Goal: Information Seeking & Learning: Learn about a topic

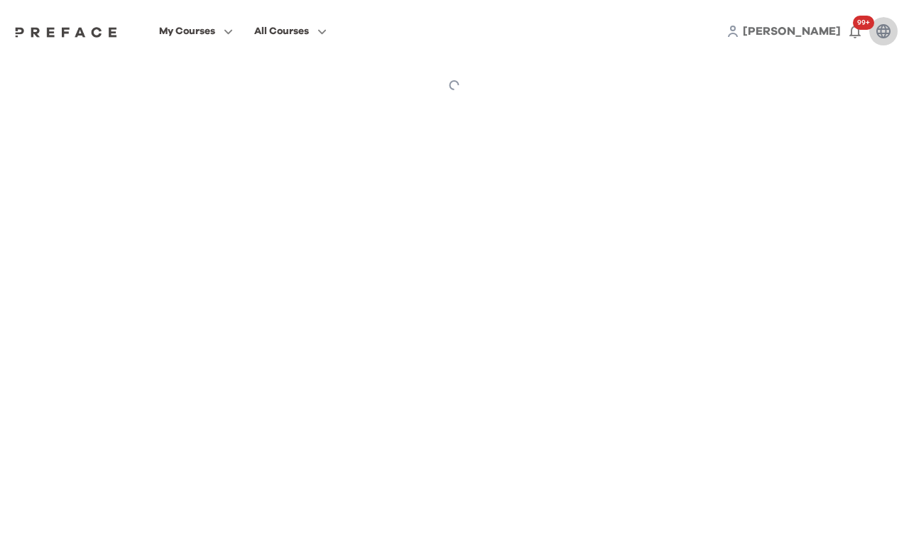
click at [874, 33] on button "button" at bounding box center [883, 31] width 28 height 28
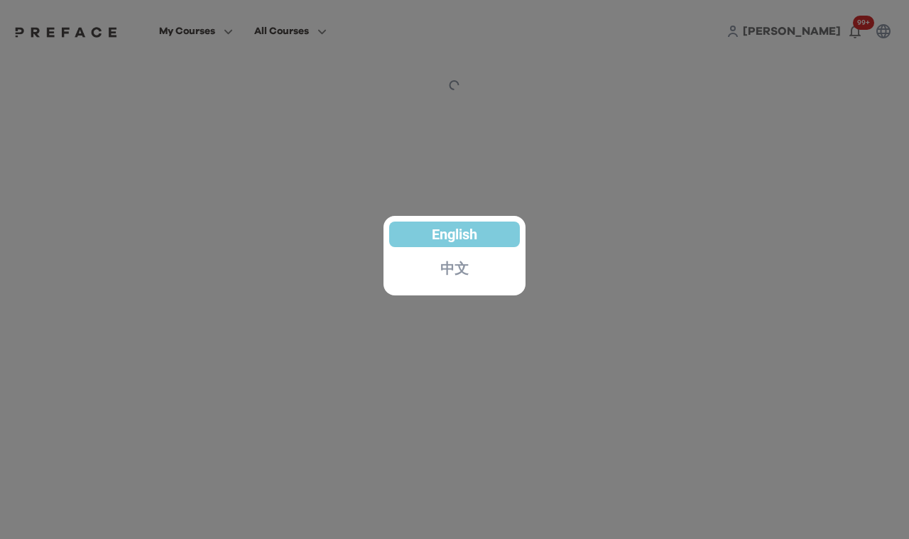
click at [608, 202] on div at bounding box center [454, 269] width 909 height 539
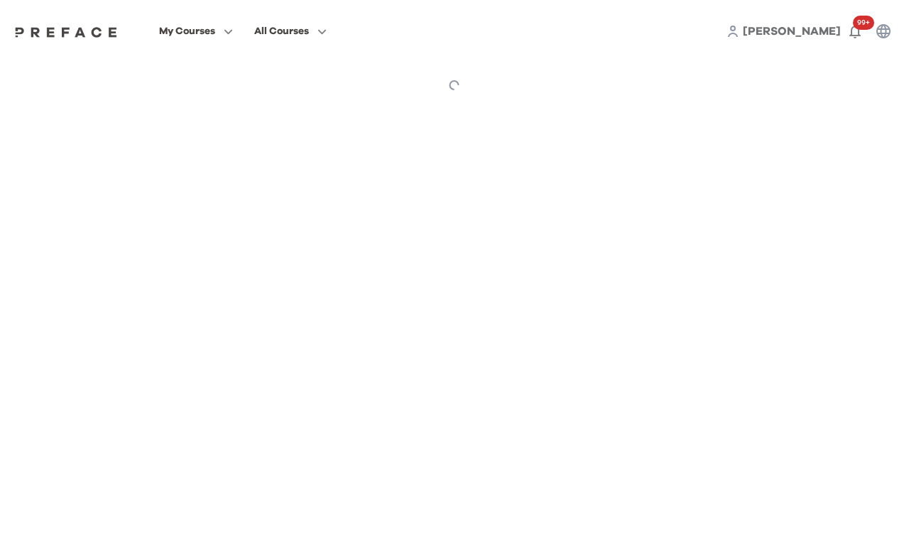
click at [739, 36] on icon at bounding box center [732, 31] width 13 height 13
click at [809, 33] on div "Chan 99+" at bounding box center [811, 31] width 171 height 28
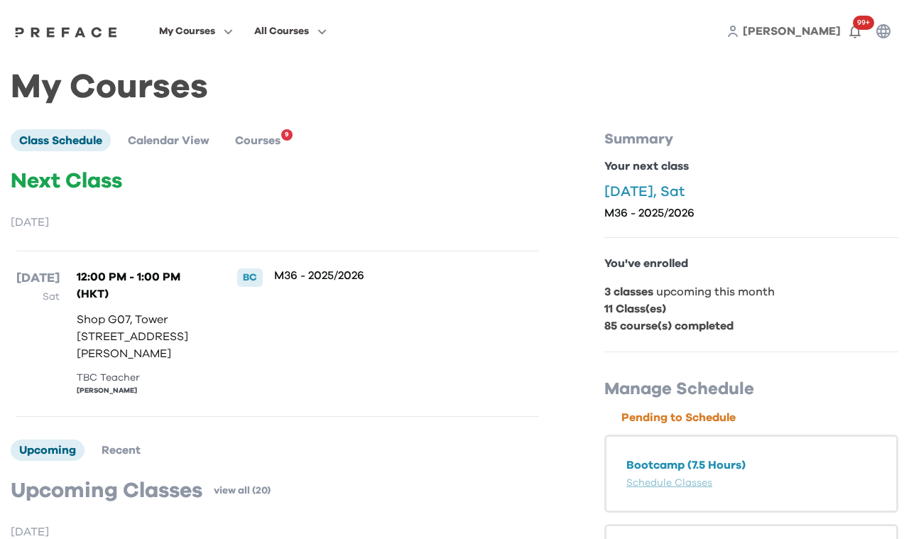
click at [814, 33] on span "[PERSON_NAME]" at bounding box center [792, 31] width 98 height 11
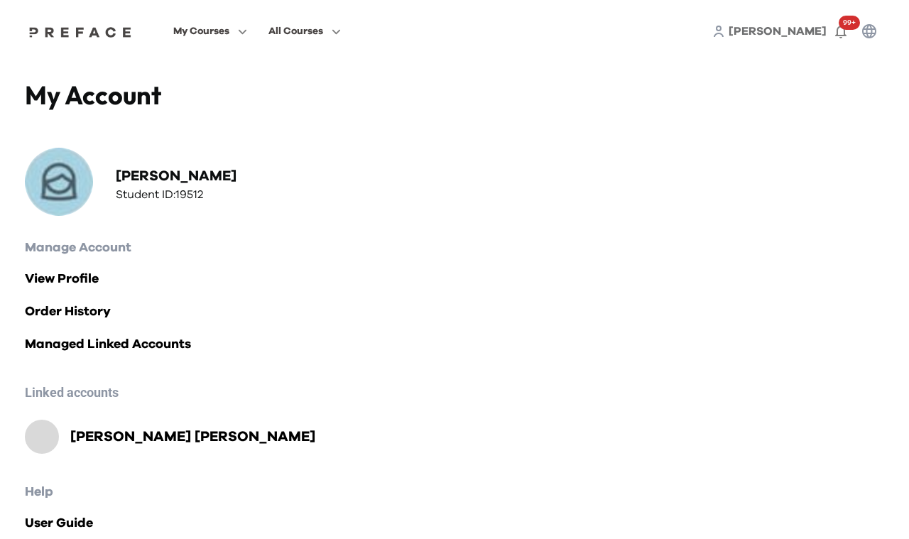
click at [866, 28] on icon "button" at bounding box center [869, 31] width 14 height 14
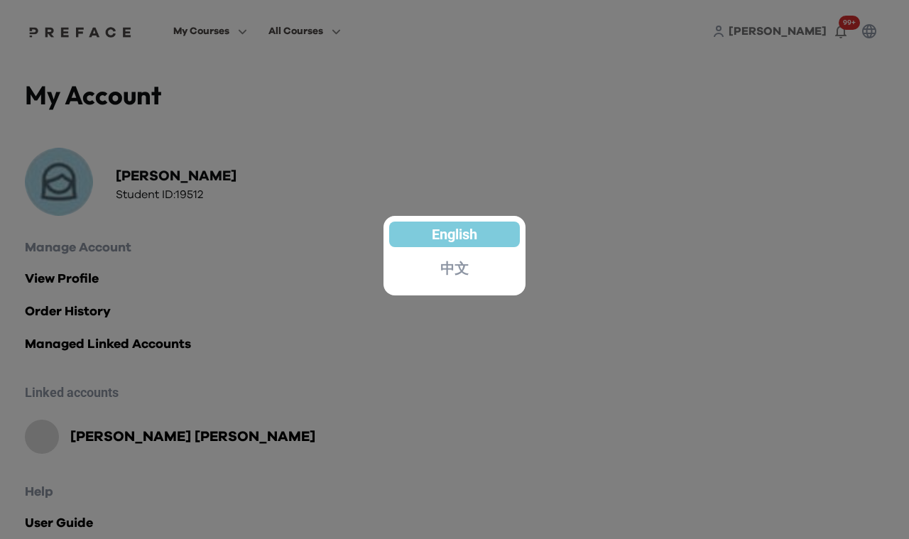
click at [842, 56] on div at bounding box center [454, 269] width 909 height 539
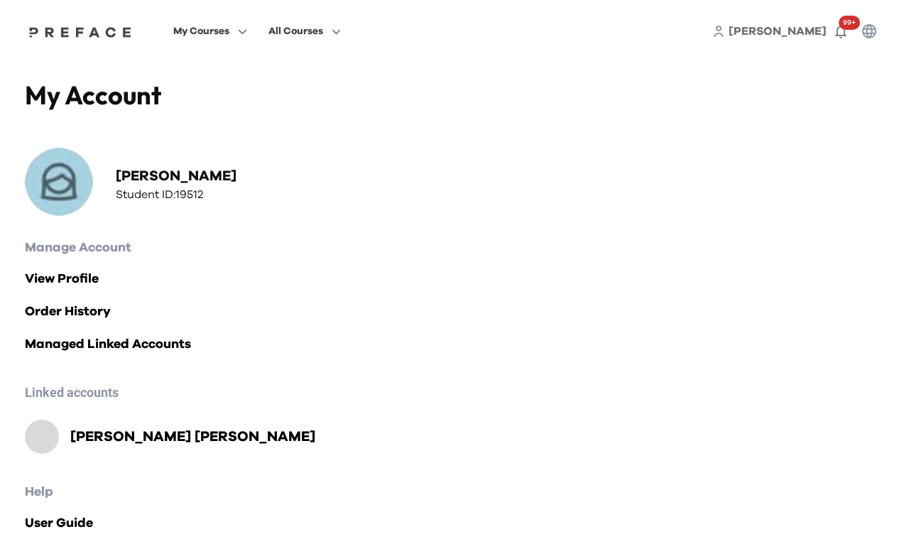
click at [802, 31] on span "[PERSON_NAME]" at bounding box center [778, 31] width 98 height 11
click at [75, 244] on h2 "Manage Account" at bounding box center [454, 248] width 859 height 20
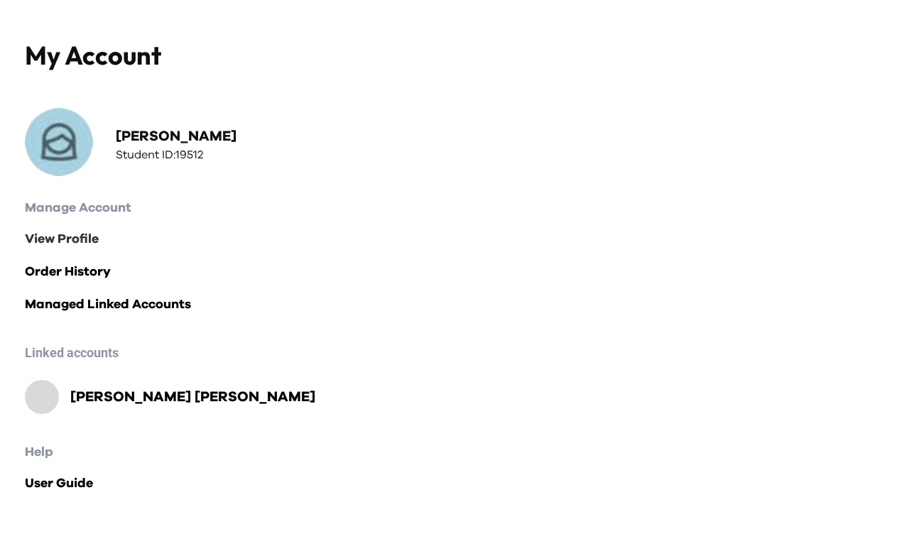
click at [65, 242] on link "View Profile" at bounding box center [454, 239] width 859 height 20
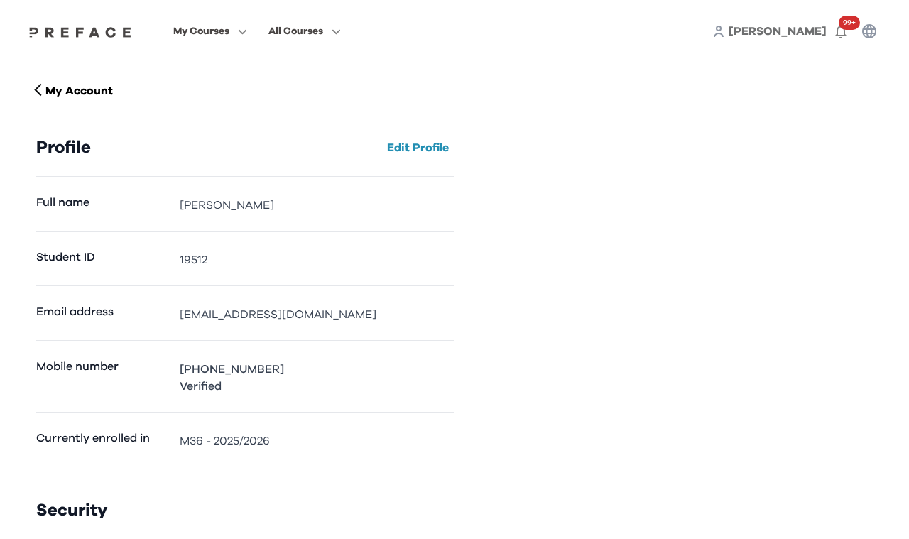
scroll to position [133, 0]
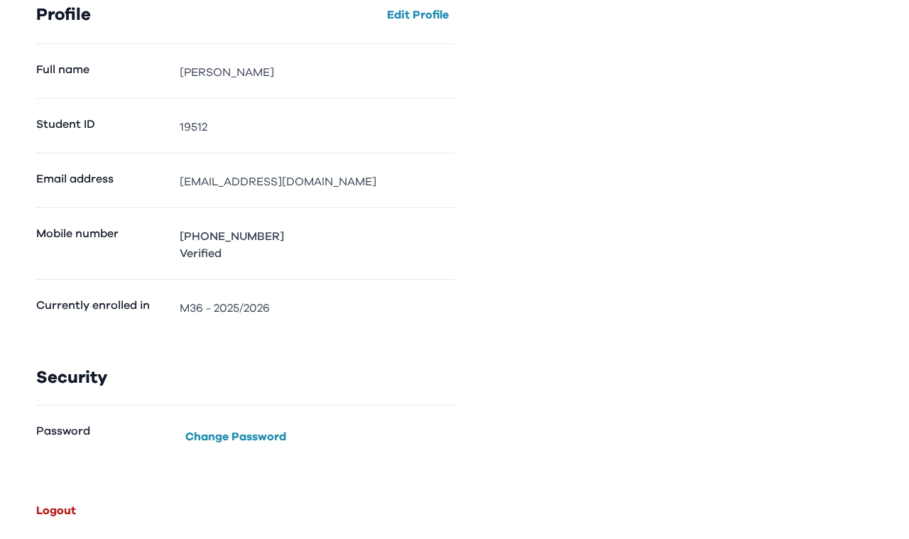
click at [56, 513] on button "Logout" at bounding box center [56, 510] width 51 height 23
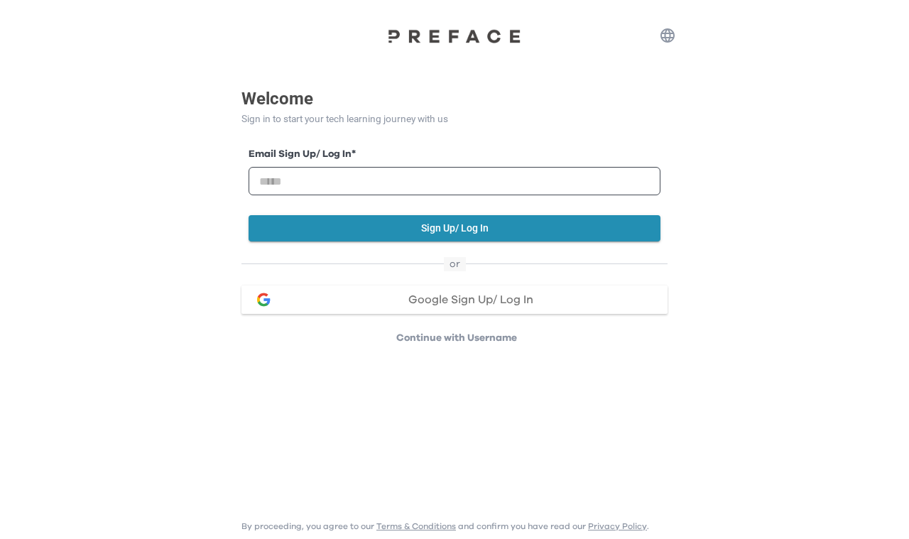
click at [435, 337] on p "Continue with Username" at bounding box center [457, 338] width 422 height 14
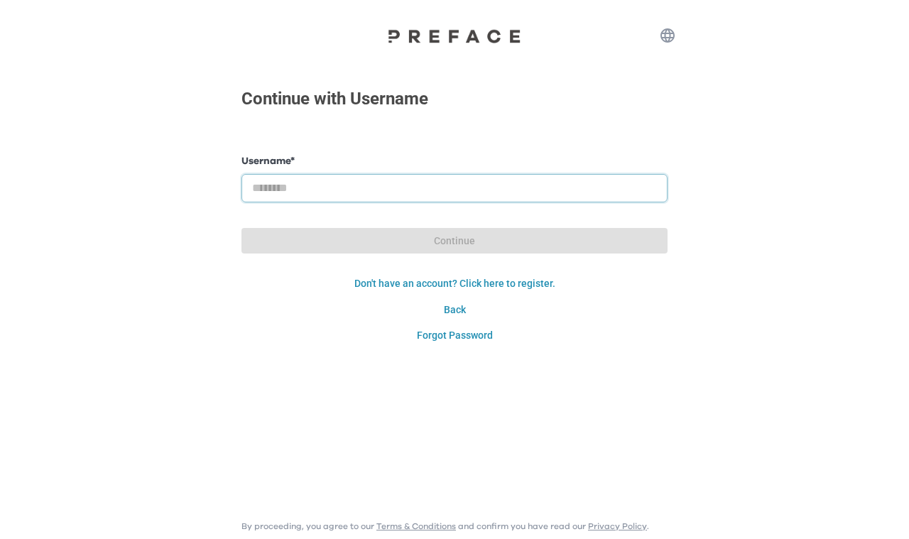
click at [393, 201] on input "text" at bounding box center [454, 188] width 426 height 28
paste input "**********"
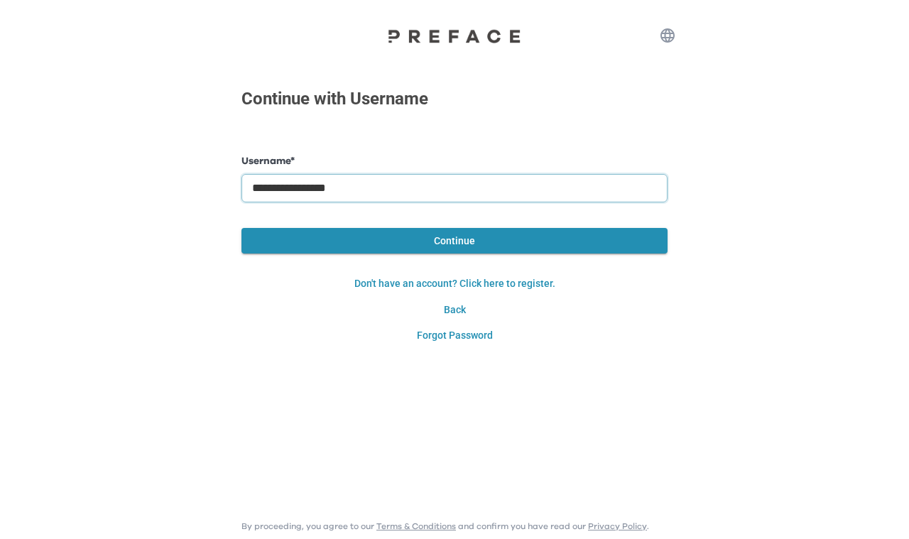
type input "**********"
click at [395, 248] on button "Continue" at bounding box center [454, 241] width 426 height 26
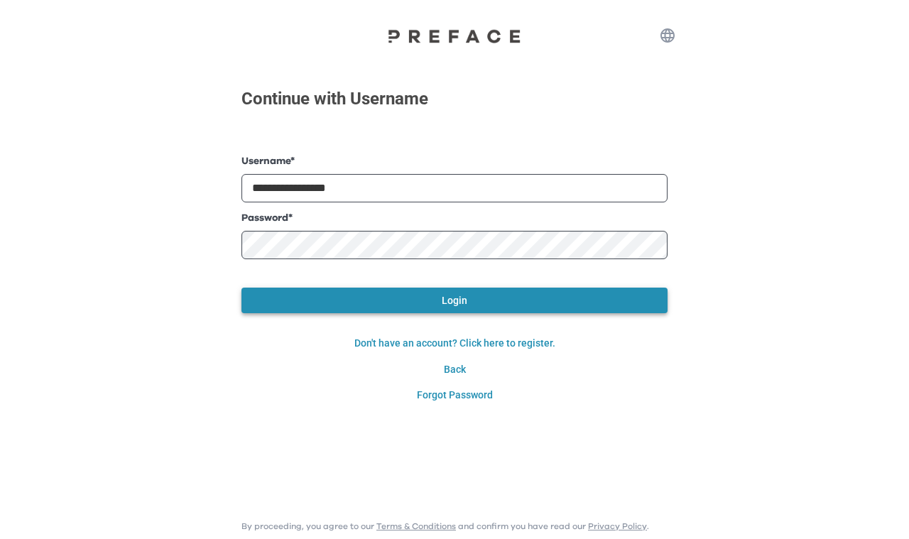
click at [396, 308] on button "Login" at bounding box center [454, 301] width 426 height 26
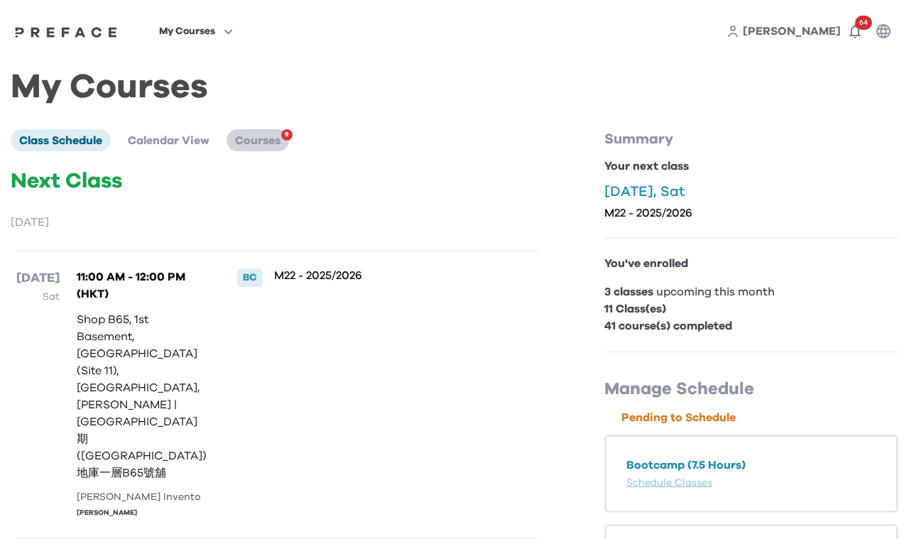
click at [234, 146] on li "Courses 9" at bounding box center [258, 139] width 62 height 21
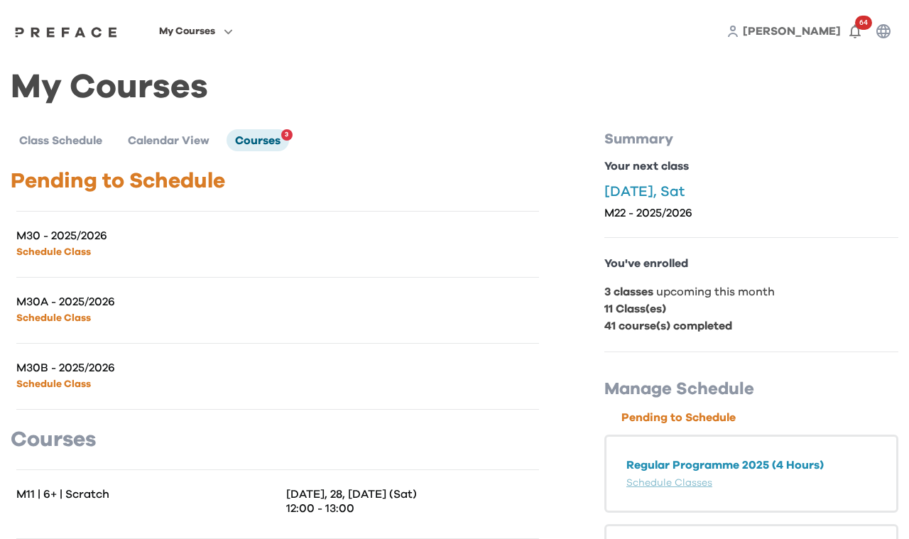
click at [198, 41] on div "My Courses Lap Ying 64" at bounding box center [454, 31] width 909 height 62
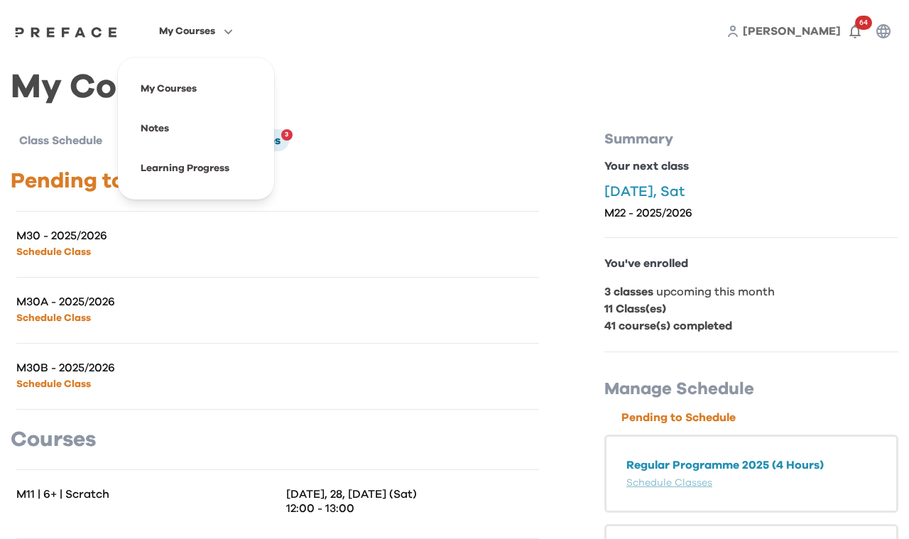
click at [198, 36] on span "My Courses" at bounding box center [187, 31] width 56 height 17
click at [181, 124] on span at bounding box center [195, 129] width 133 height 40
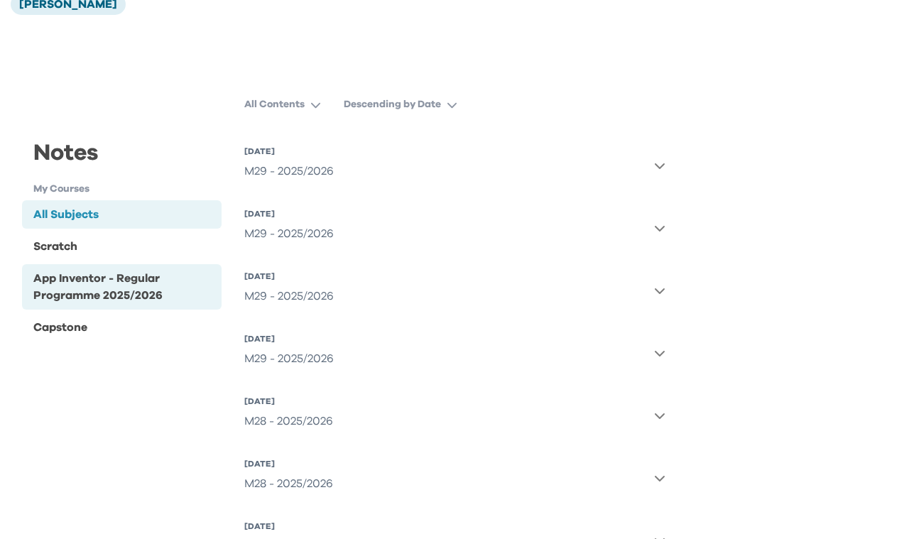
scroll to position [231, 0]
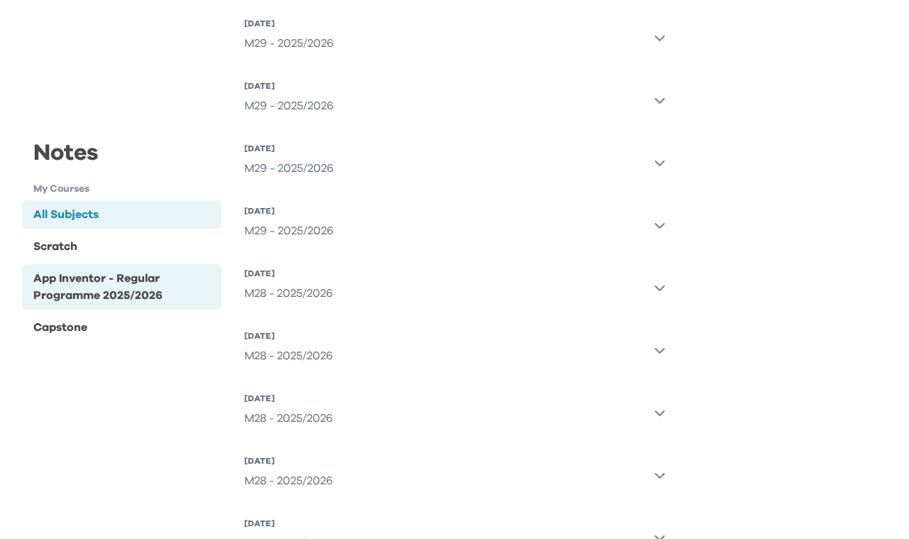
click at [179, 290] on div "App Inventor - Regular Programme 2025/2026" at bounding box center [124, 286] width 182 height 34
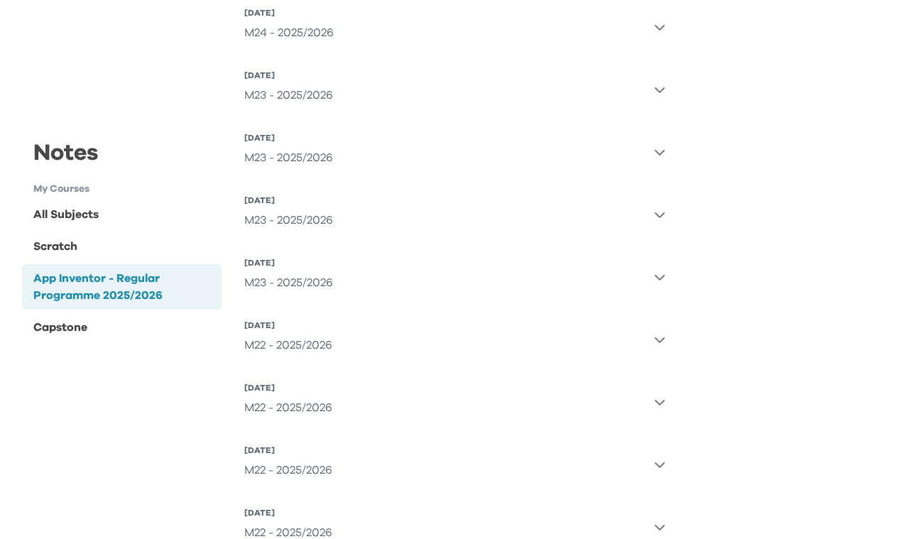
scroll to position [1982, 0]
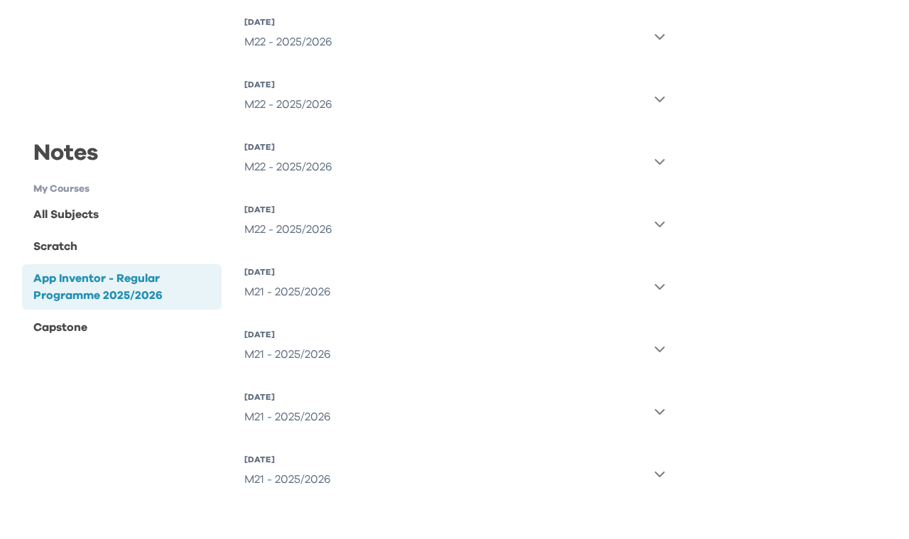
click at [657, 288] on icon "button" at bounding box center [659, 285] width 11 height 11
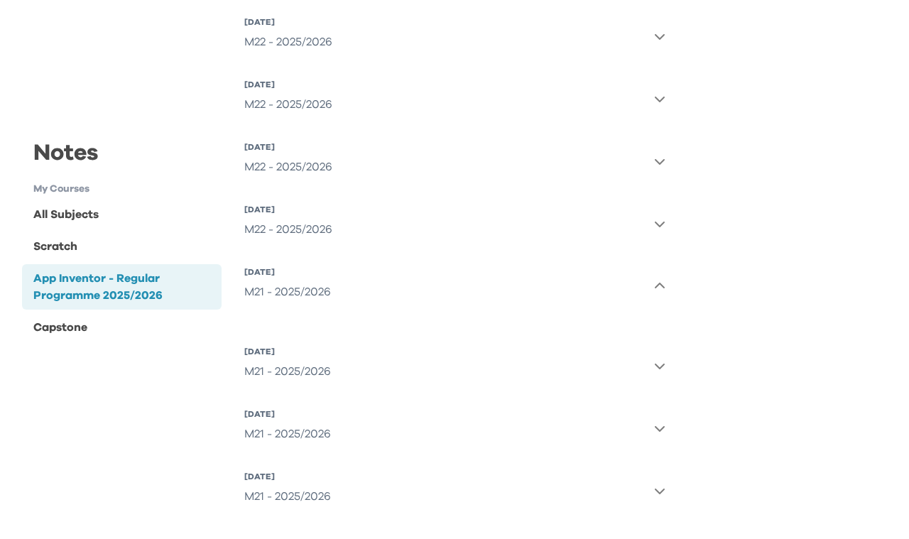
click at [662, 368] on icon "button" at bounding box center [659, 365] width 11 height 11
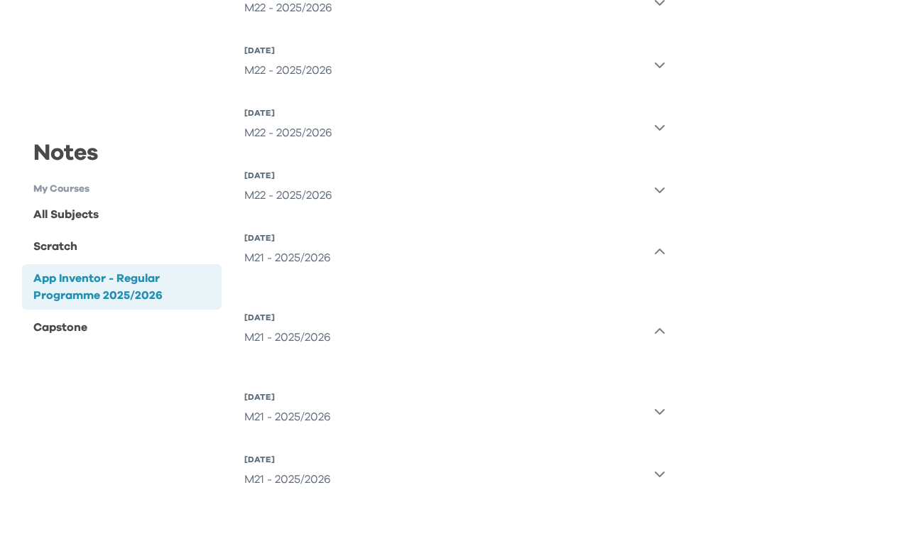
click at [657, 408] on icon "button" at bounding box center [659, 410] width 11 height 11
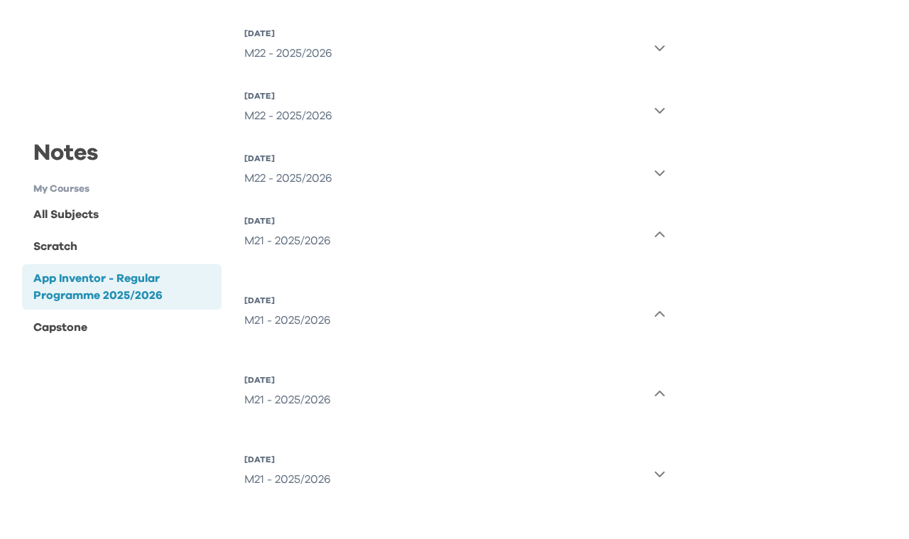
click at [662, 478] on icon "button" at bounding box center [659, 473] width 11 height 11
click at [657, 478] on icon "button" at bounding box center [659, 473] width 11 height 11
click at [657, 477] on icon "button" at bounding box center [659, 473] width 11 height 11
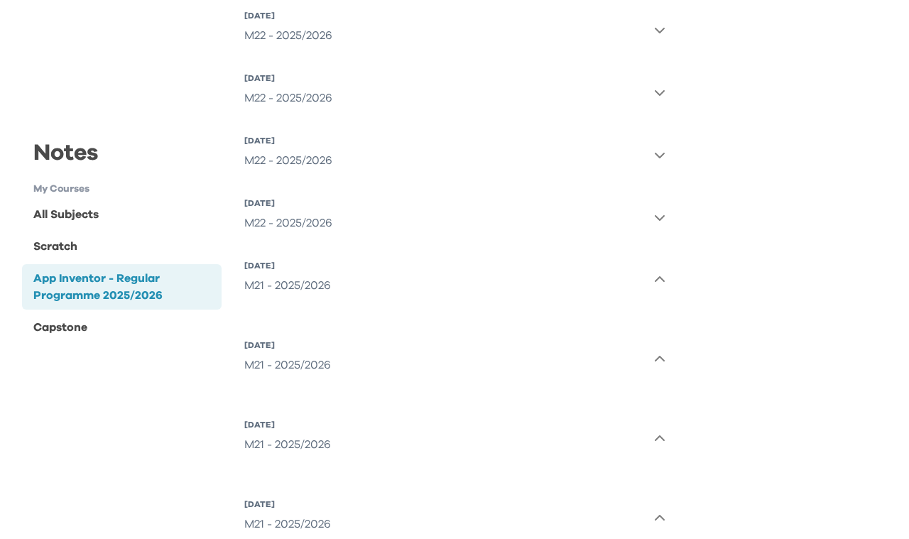
scroll to position [1977, 0]
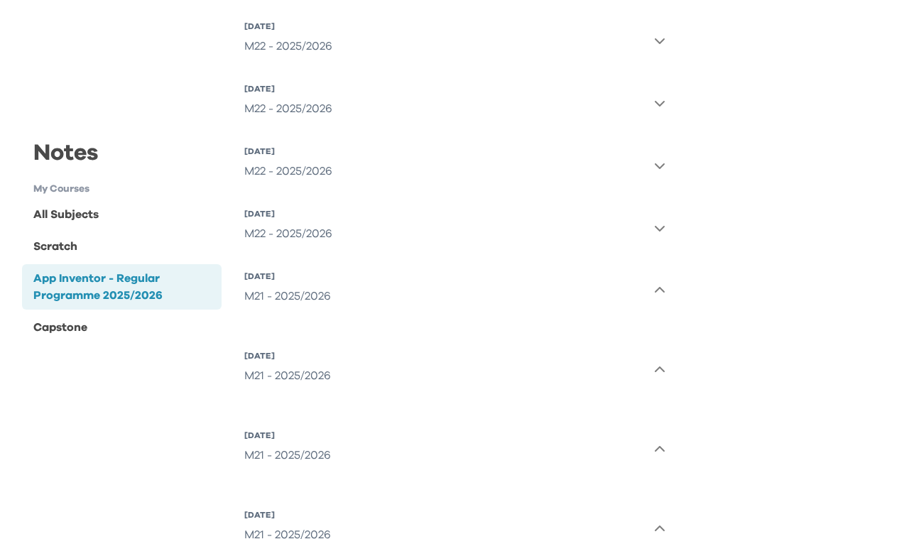
click at [273, 231] on div "M22 - 2025/2026" at bounding box center [288, 233] width 88 height 28
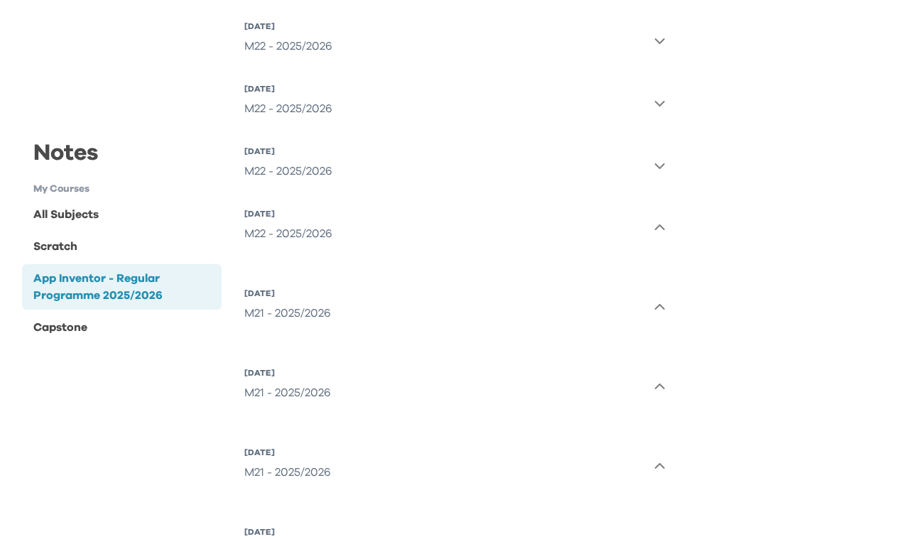
click at [280, 180] on div "M22 - 2025/2026" at bounding box center [288, 171] width 88 height 28
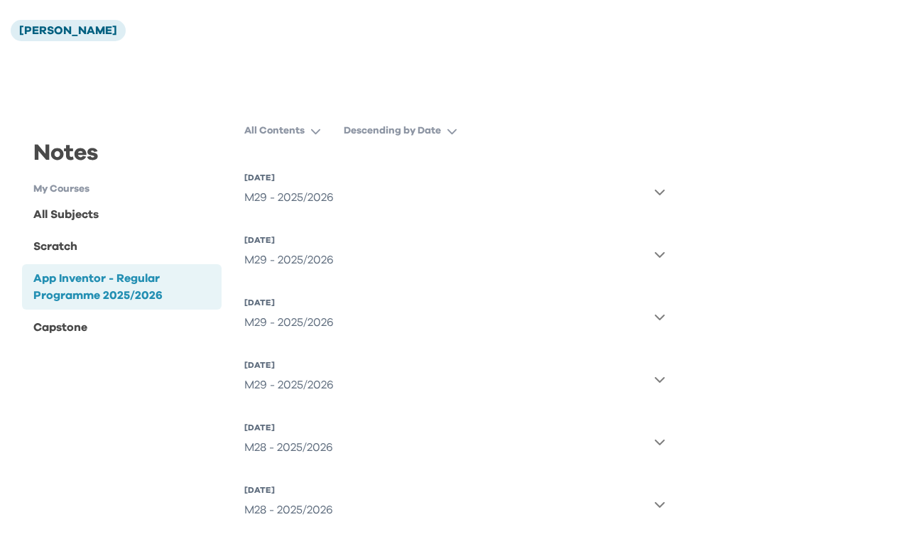
scroll to position [0, 0]
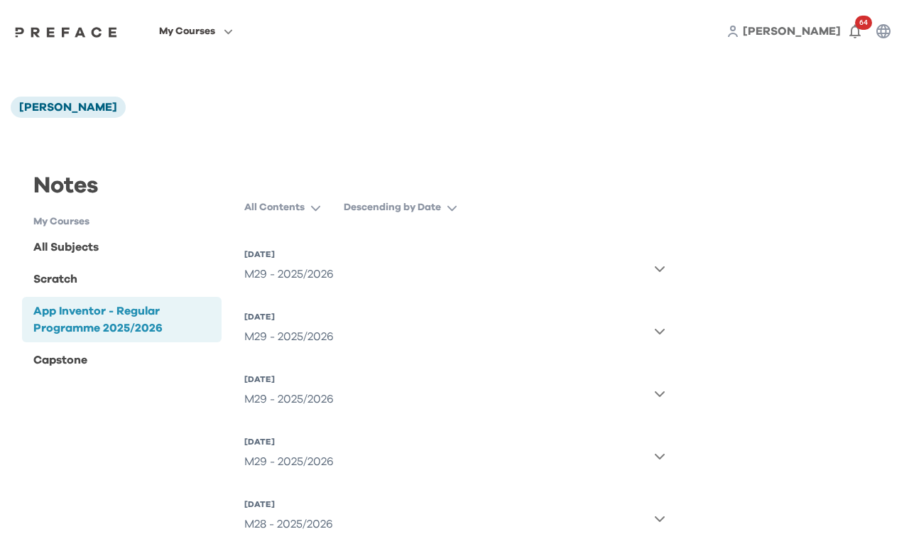
click at [658, 266] on icon "button" at bounding box center [659, 268] width 11 height 11
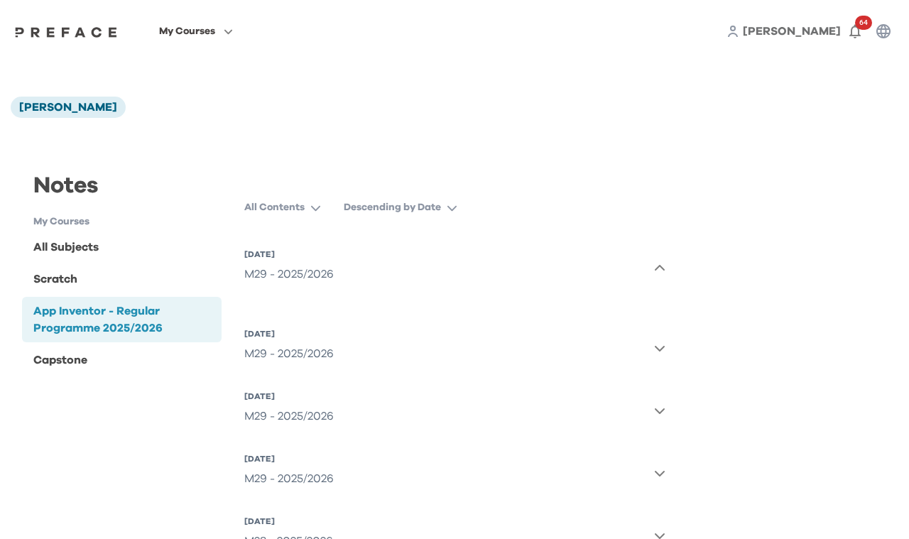
click at [658, 266] on icon "button" at bounding box center [659, 268] width 11 height 11
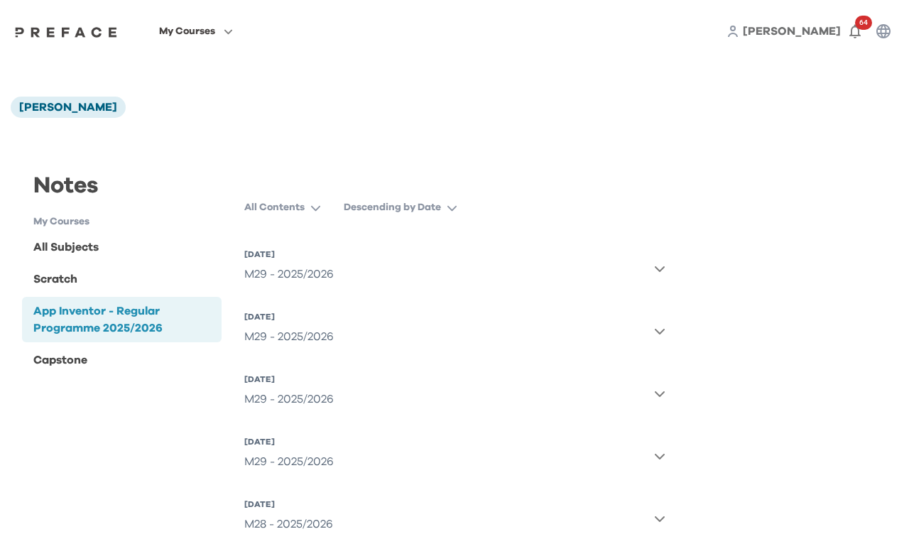
click at [400, 212] on p "Descending by Date" at bounding box center [392, 207] width 97 height 14
click at [403, 211] on p "Descending by Date" at bounding box center [392, 207] width 97 height 14
click at [305, 210] on button "All Contents" at bounding box center [288, 208] width 88 height 26
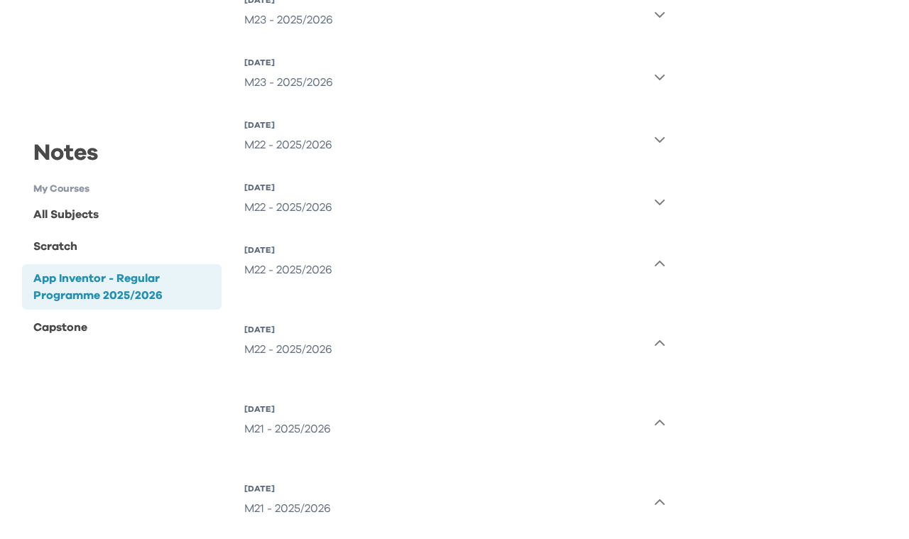
scroll to position [2084, 0]
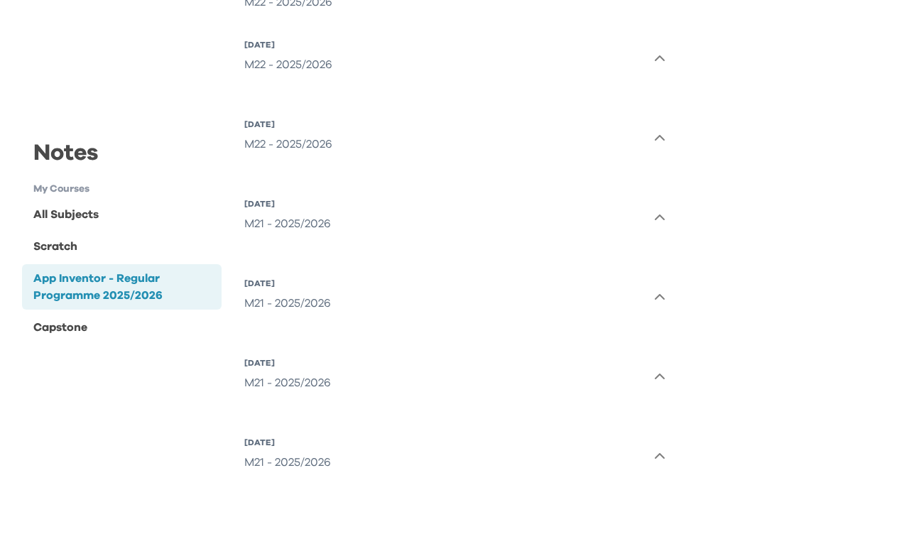
click at [659, 372] on icon "button" at bounding box center [659, 376] width 11 height 11
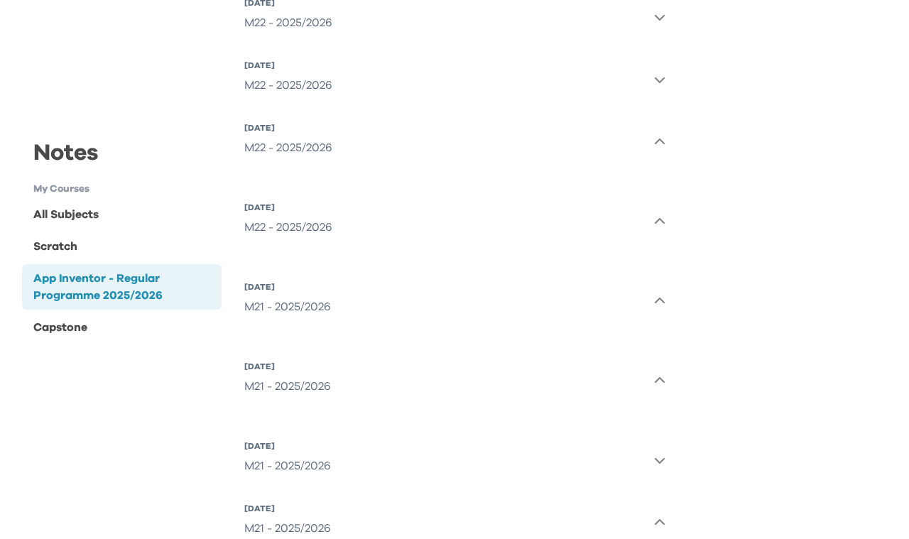
scroll to position [1922, 0]
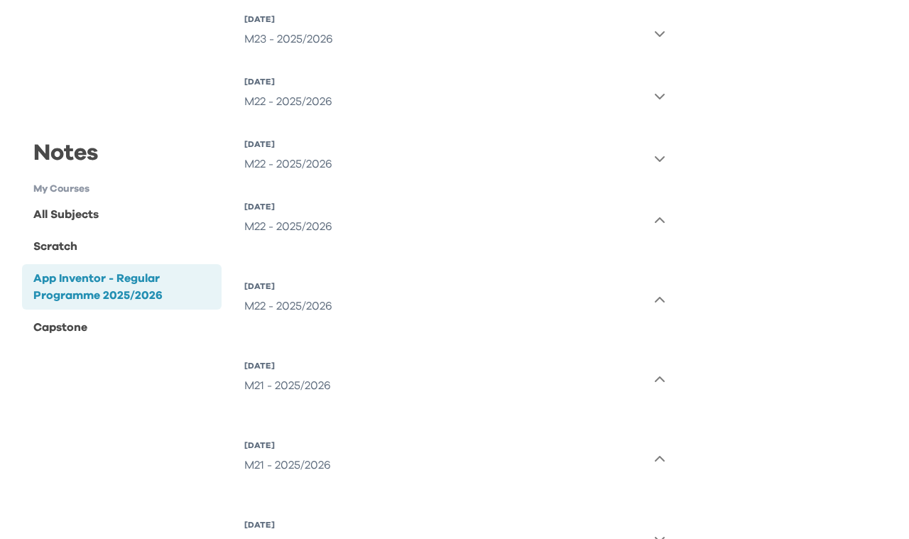
click at [658, 300] on icon "button" at bounding box center [659, 300] width 11 height 11
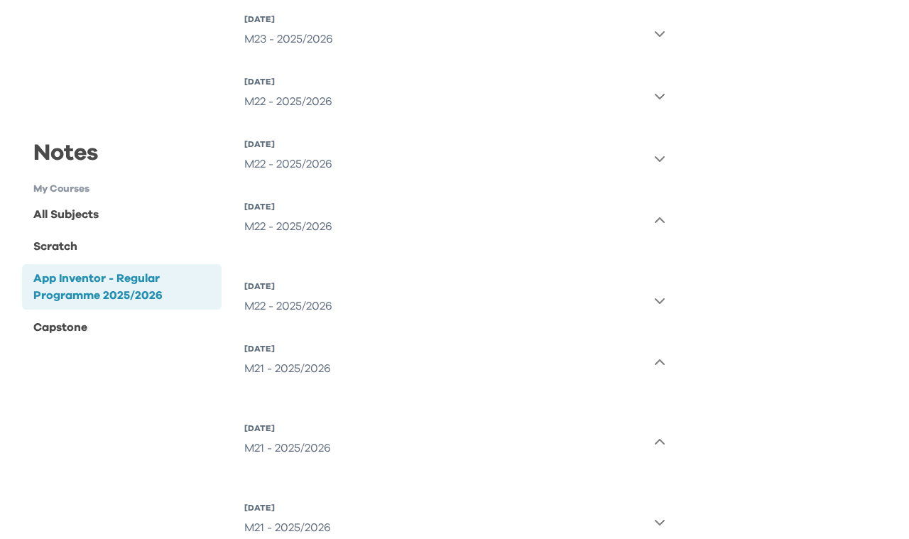
click at [658, 300] on icon "button" at bounding box center [659, 300] width 11 height 11
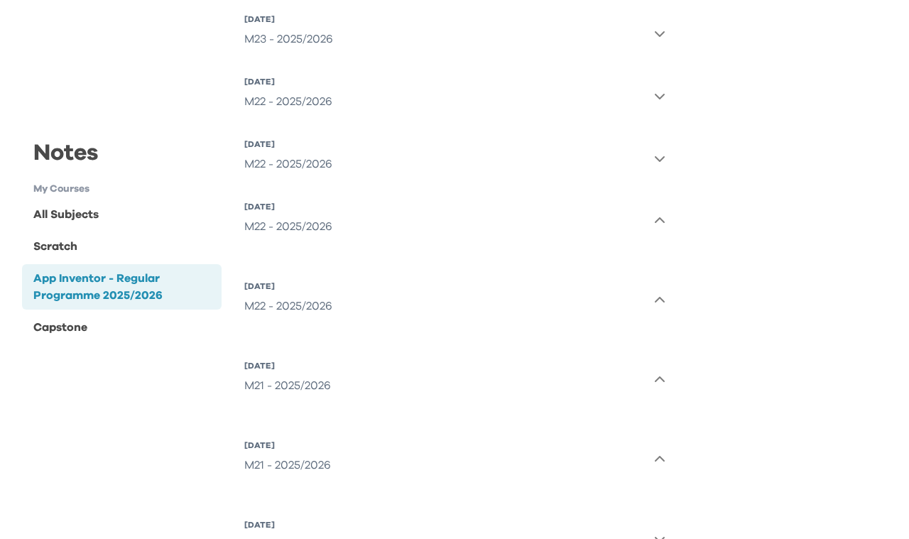
click at [658, 300] on icon "button" at bounding box center [659, 300] width 11 height 11
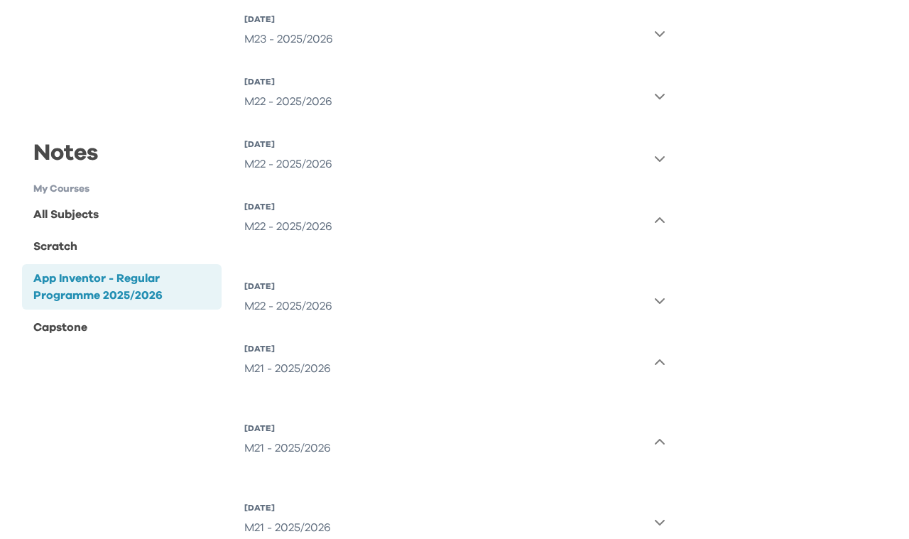
click at [658, 359] on icon "button" at bounding box center [659, 362] width 11 height 11
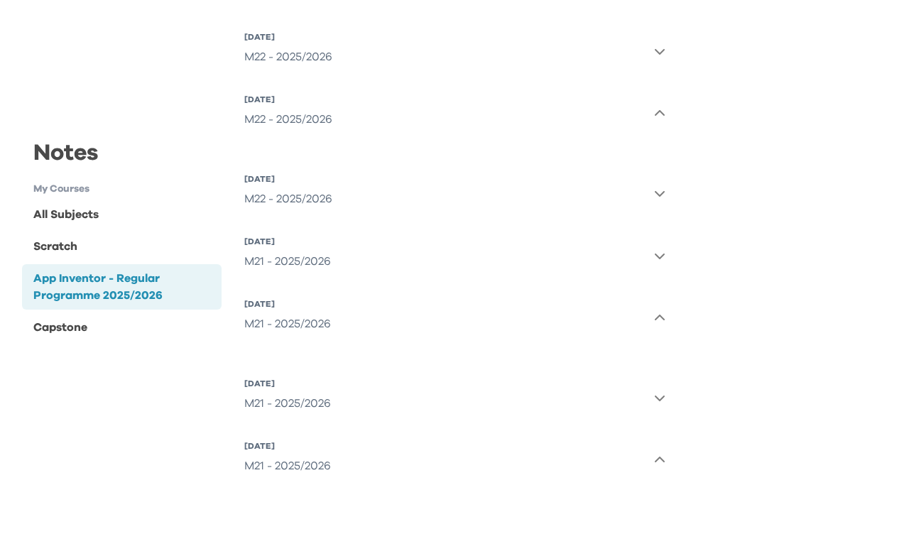
click at [660, 313] on icon "button" at bounding box center [659, 317] width 11 height 11
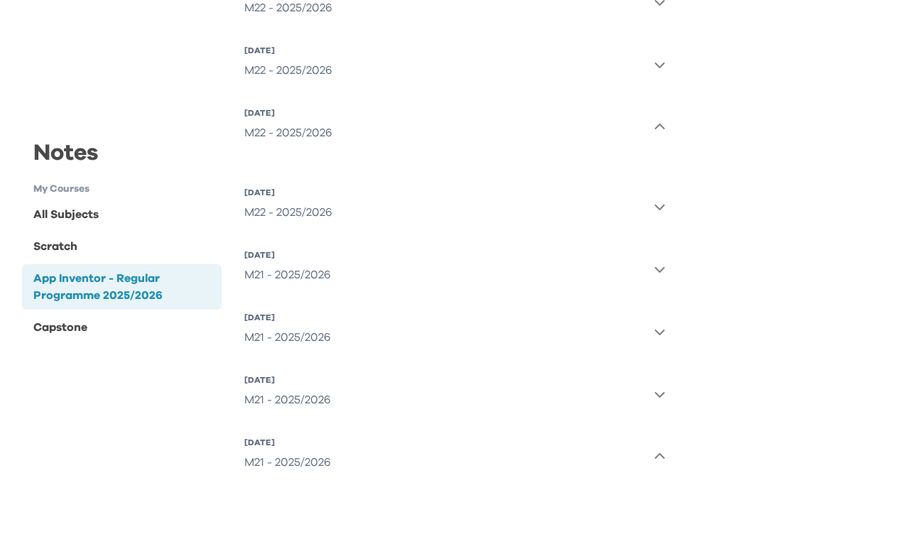
click at [660, 396] on icon "button" at bounding box center [659, 393] width 11 height 11
click at [655, 455] on icon "button" at bounding box center [659, 456] width 11 height 11
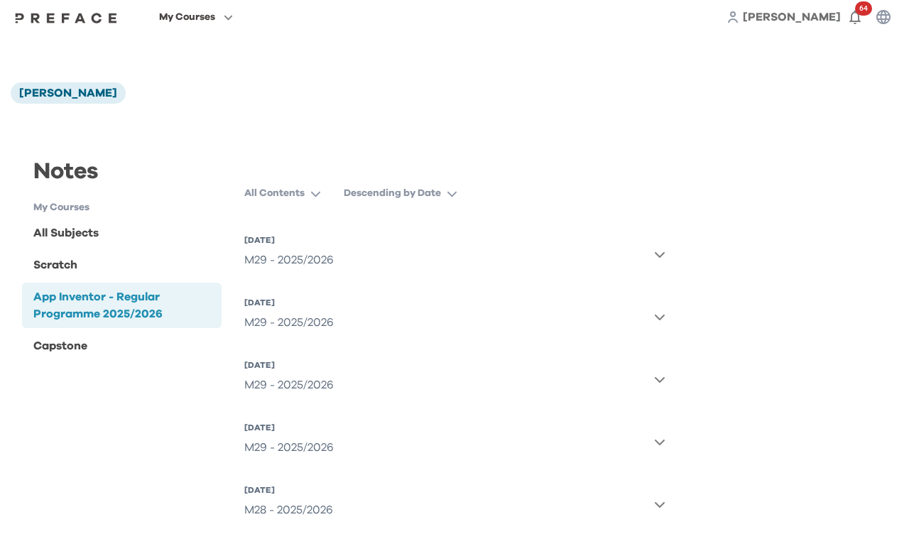
scroll to position [0, 0]
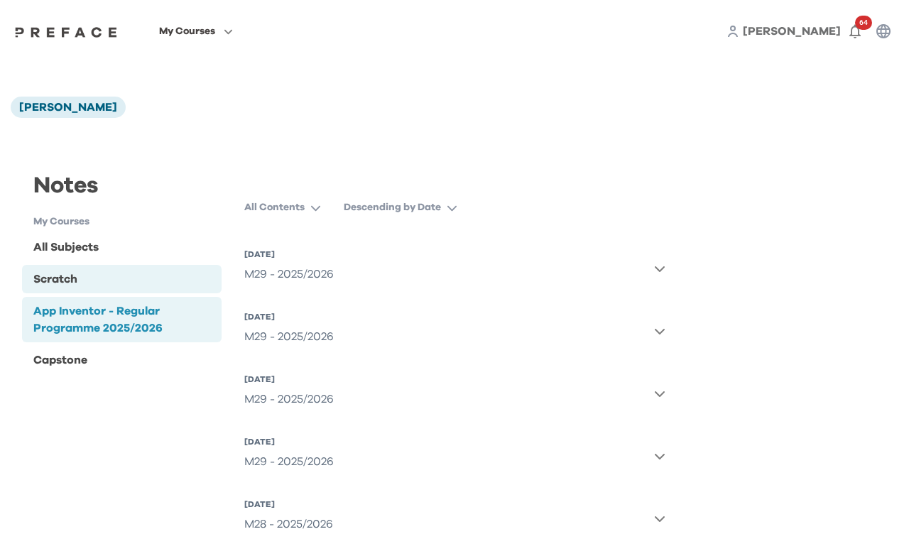
click at [76, 271] on div "Scratch" at bounding box center [55, 279] width 44 height 17
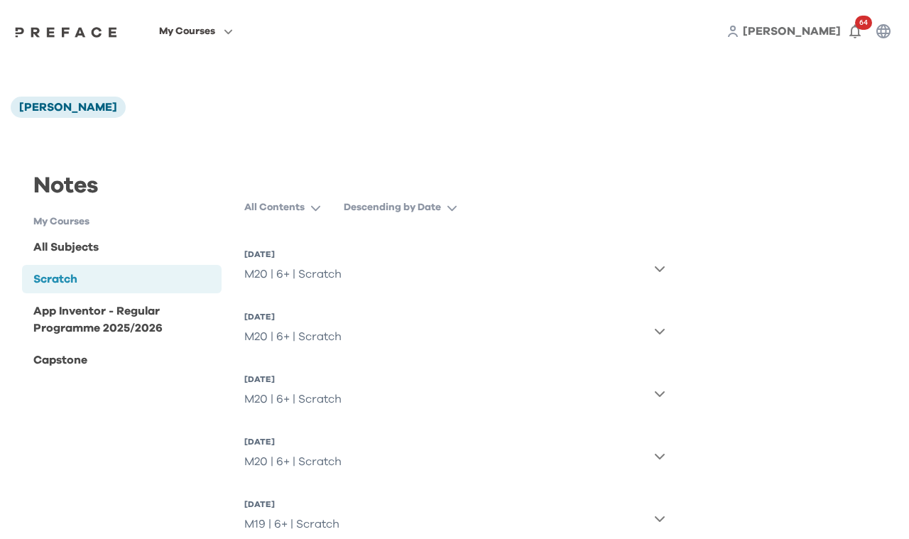
click at [662, 271] on icon "button" at bounding box center [659, 268] width 11 height 11
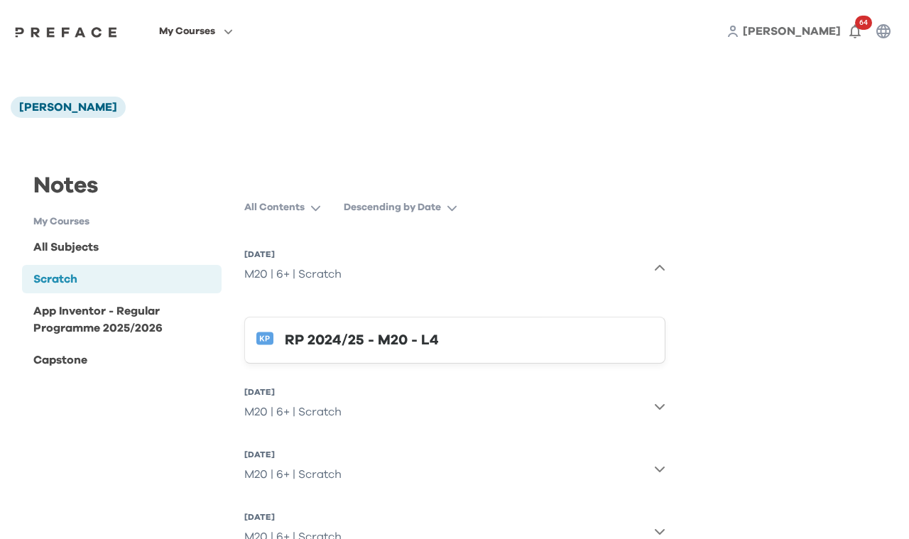
click at [662, 271] on icon "button" at bounding box center [659, 268] width 11 height 11
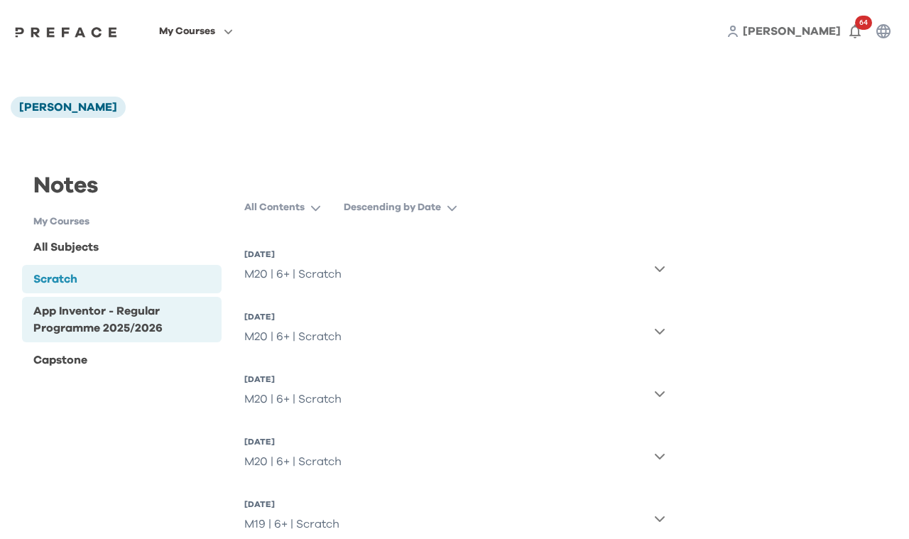
click at [153, 318] on div "App Inventor - Regular Programme 2025/2026" at bounding box center [124, 319] width 182 height 34
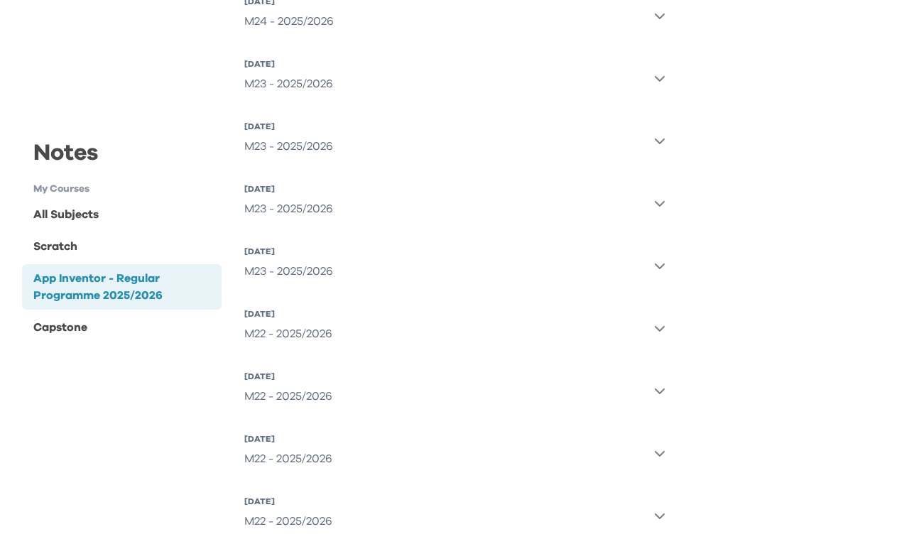
scroll to position [1982, 0]
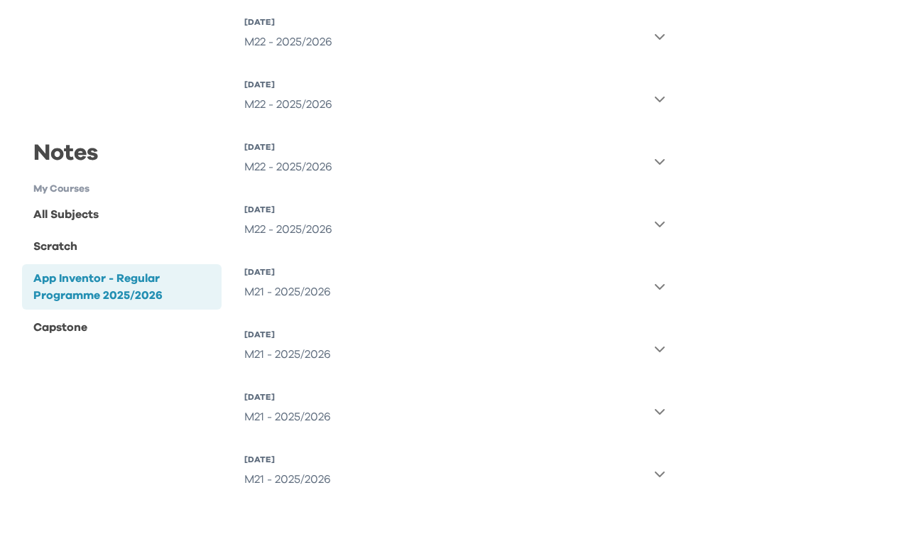
click at [658, 474] on icon "button" at bounding box center [659, 473] width 11 height 11
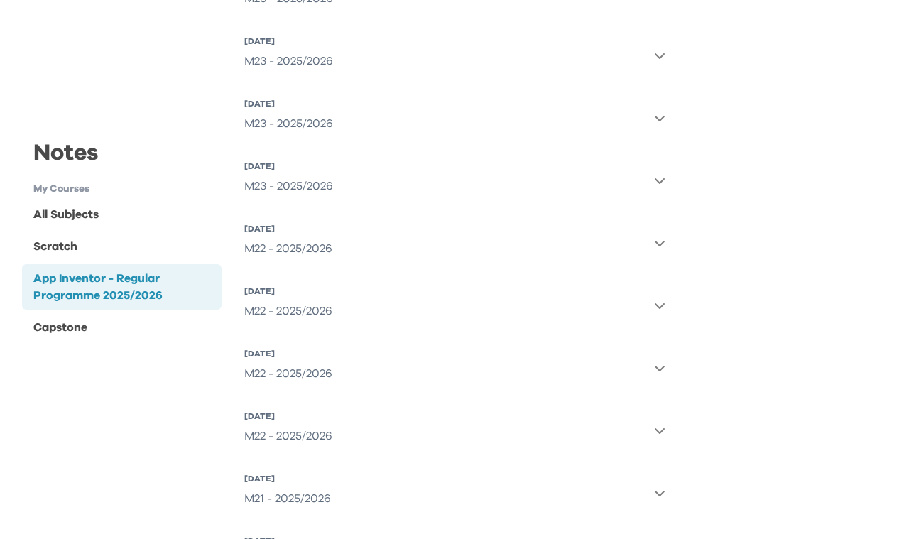
scroll to position [1999, 0]
